Goal: Information Seeking & Learning: Learn about a topic

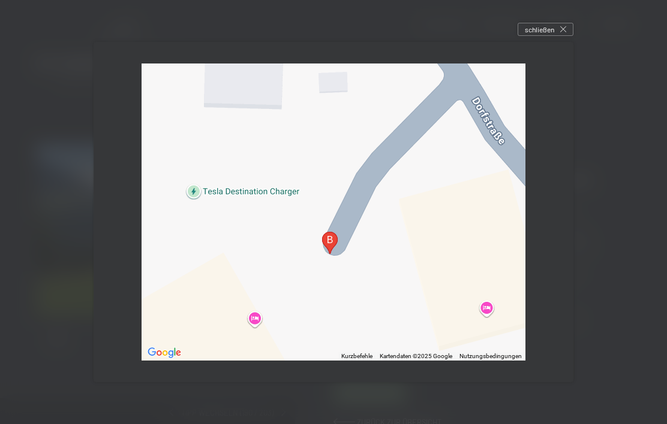
click at [257, 341] on div at bounding box center [333, 212] width 384 height 297
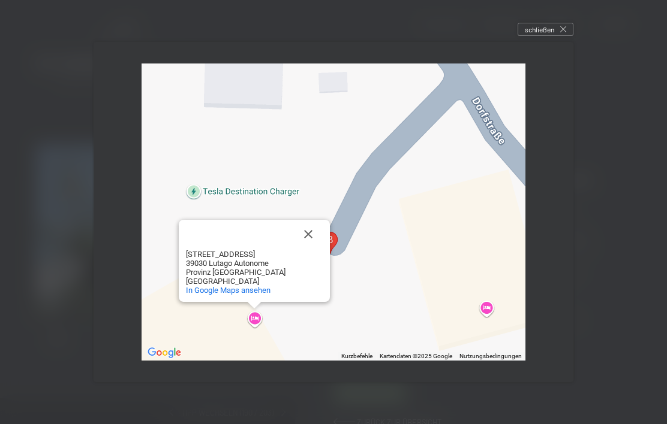
click at [481, 334] on div "Schwarzenstein - Alpin Luxury Spa Resort Schwarzenstein - Alpin Luxury Spa Reso…" at bounding box center [333, 212] width 384 height 297
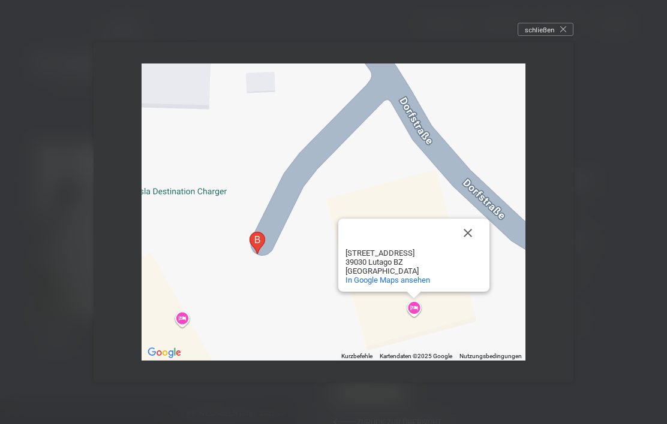
click at [188, 338] on div "Pensione Oberstock Pensione Oberstock Via del Paese, 7 39030 Lutago BZ Italien …" at bounding box center [333, 212] width 384 height 297
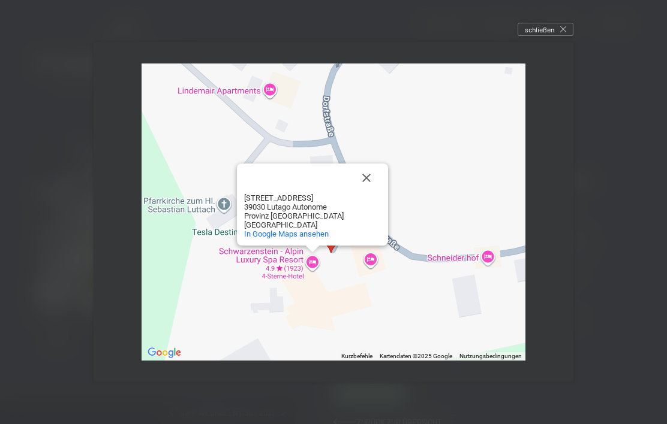
click at [365, 192] on button "Schließen" at bounding box center [366, 178] width 29 height 29
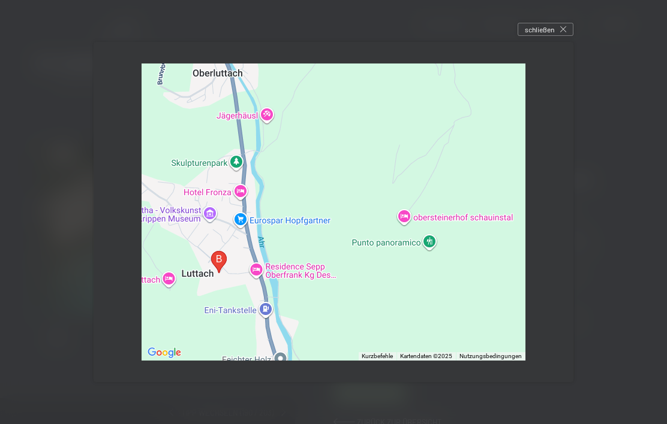
click at [568, 36] on div "schließen" at bounding box center [545, 29] width 56 height 13
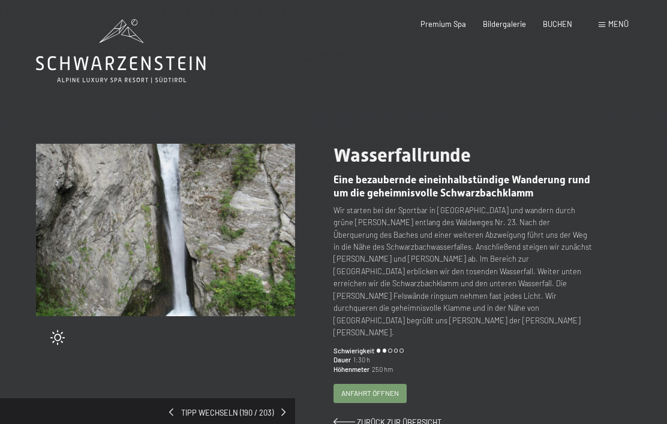
click at [339, 418] on span at bounding box center [344, 422] width 22 height 8
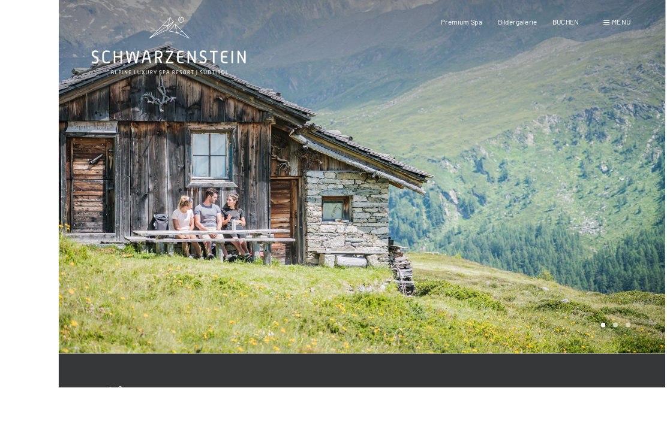
scroll to position [42, 0]
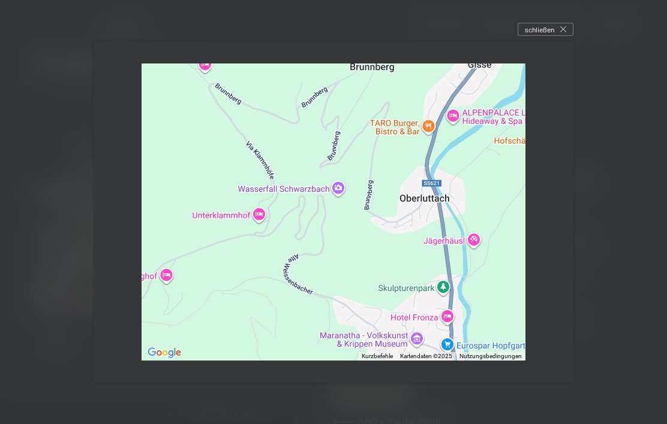
click at [560, 31] on icon at bounding box center [563, 29] width 6 height 6
